Goal: Information Seeking & Learning: Check status

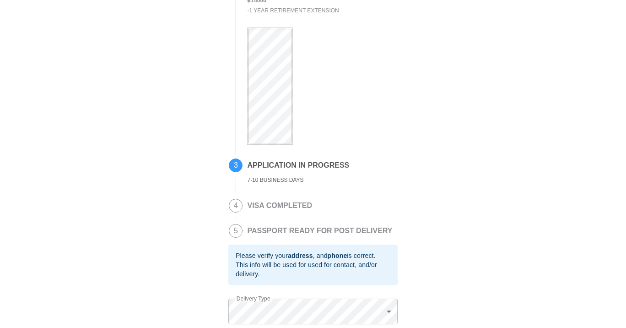
scroll to position [86, 0]
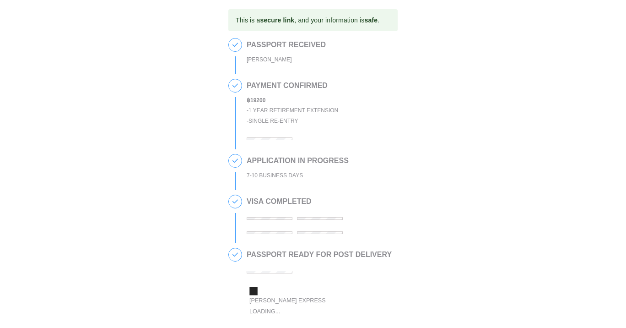
scroll to position [184, 0]
